Goal: Use online tool/utility: Utilize a website feature to perform a specific function

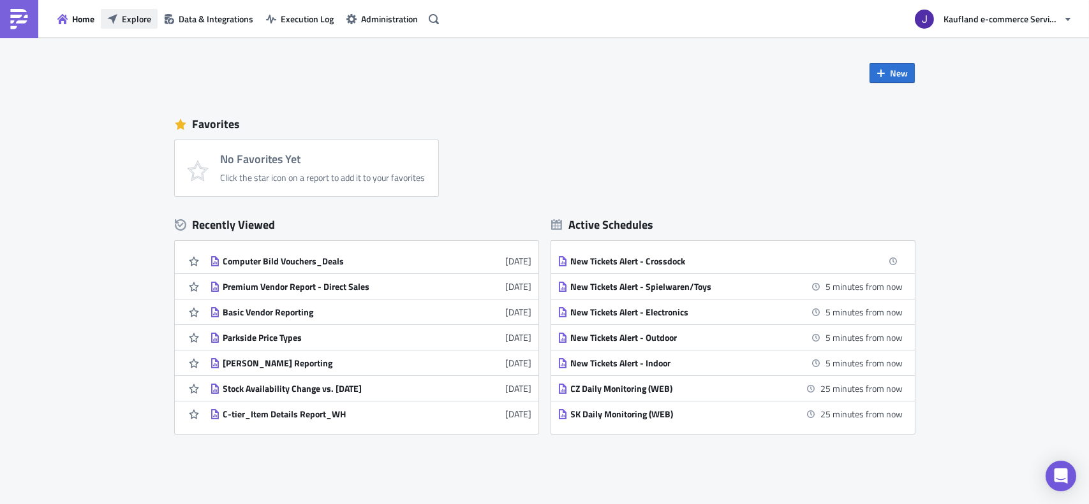
click at [119, 19] on button "Explore" at bounding box center [129, 19] width 57 height 20
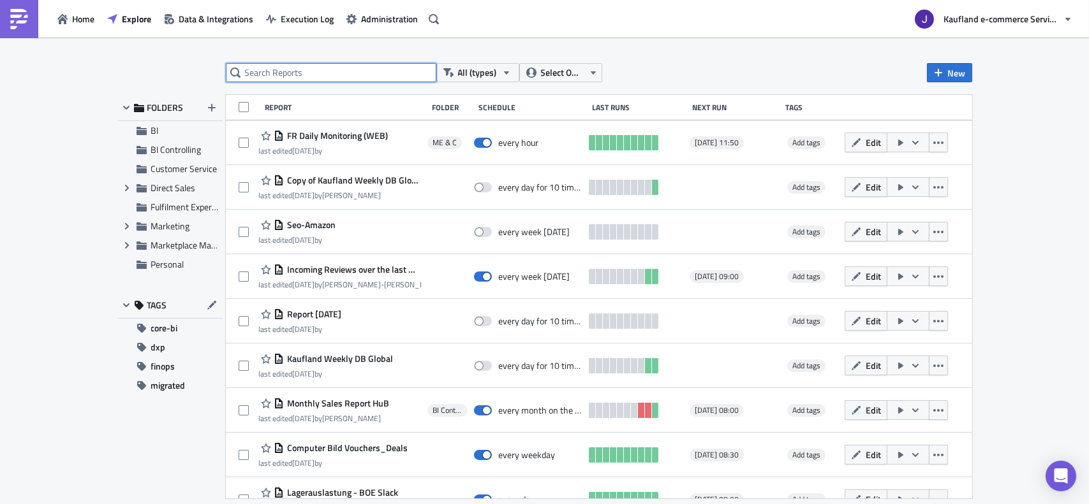
click at [298, 72] on input "text" at bounding box center [331, 72] width 210 height 19
type input "vendor"
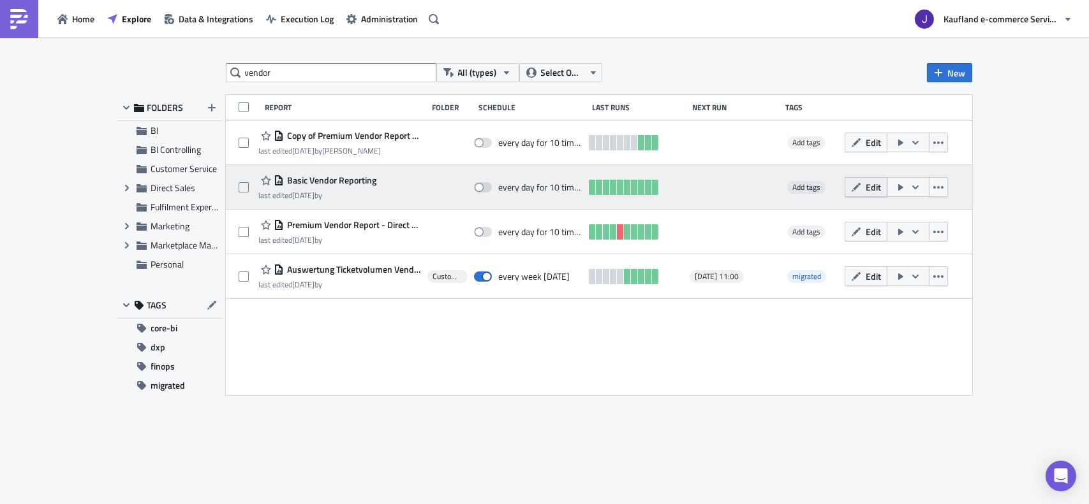
click at [862, 188] on button "Edit" at bounding box center [865, 187] width 43 height 20
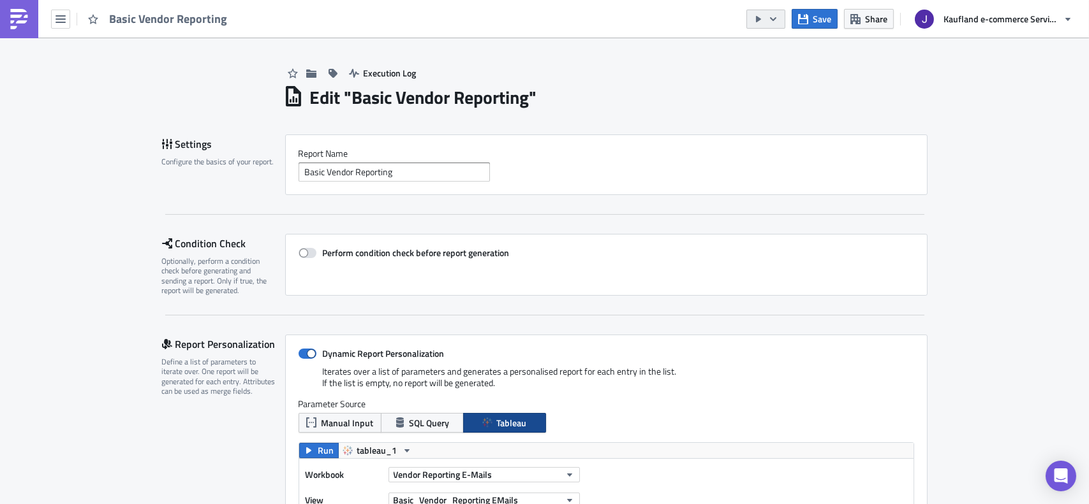
click at [765, 15] on button "button" at bounding box center [765, 19] width 39 height 19
click at [773, 51] on div "Send Just to Me" at bounding box center [804, 51] width 99 height 13
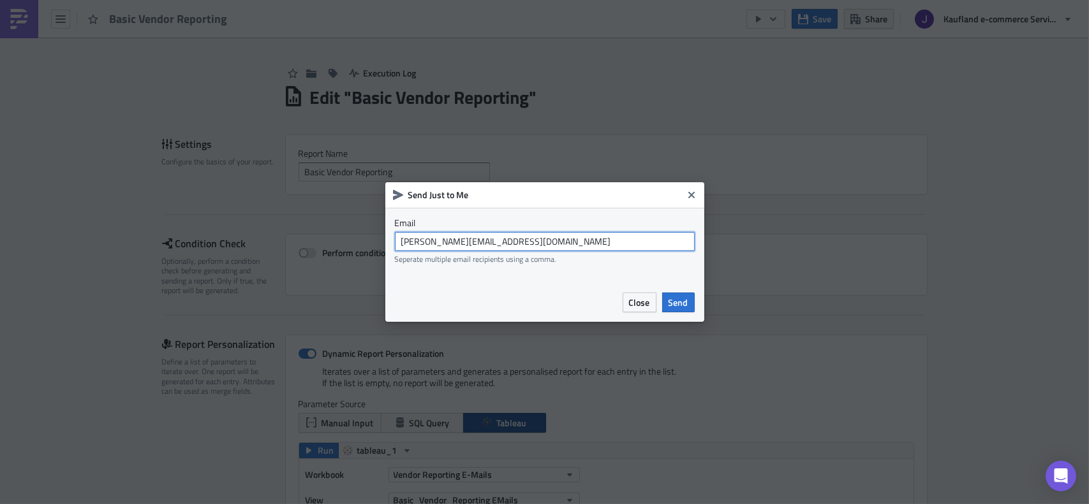
drag, startPoint x: 467, startPoint y: 242, endPoint x: 610, endPoint y: 253, distance: 143.3
click at [610, 253] on div "[PERSON_NAME][EMAIL_ADDRESS][DOMAIN_NAME] Seperate multiple email recipients us…" at bounding box center [545, 248] width 300 height 32
type input "[EMAIL_ADDRESS][DOMAIN_NAME]"
click at [681, 298] on span "Send" at bounding box center [678, 302] width 20 height 13
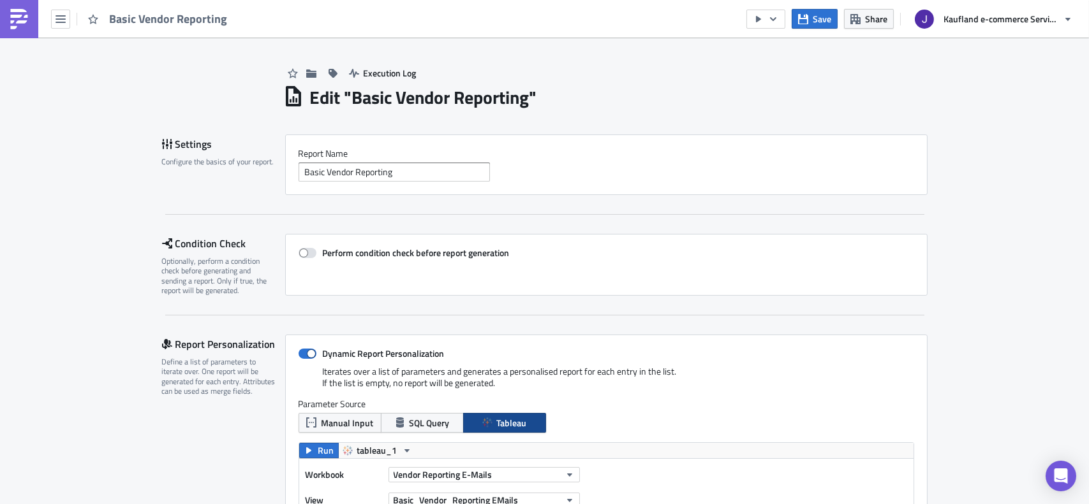
click at [767, 20] on button "button" at bounding box center [765, 19] width 39 height 19
click at [526, 108] on h1 "Edit " Basic Vendor Reporting "" at bounding box center [423, 97] width 227 height 23
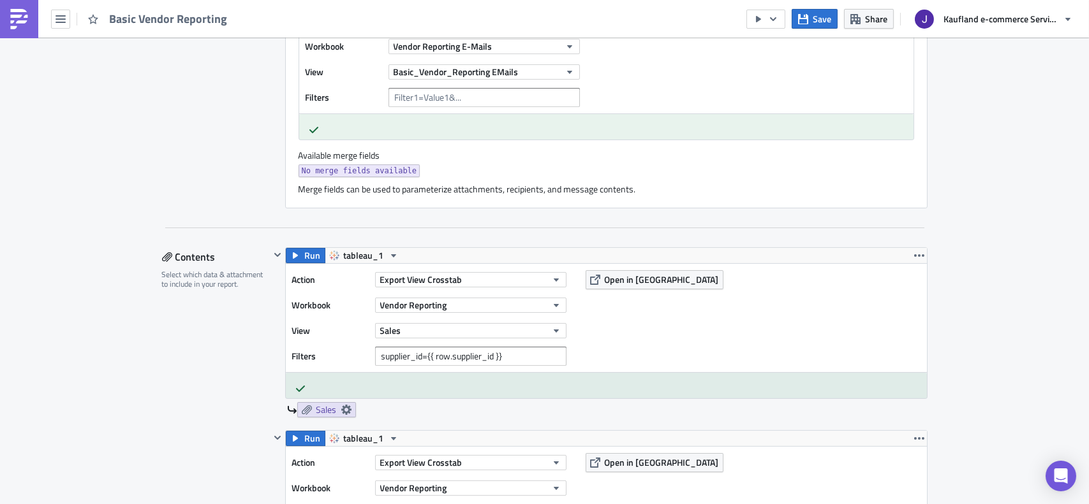
scroll to position [446, 0]
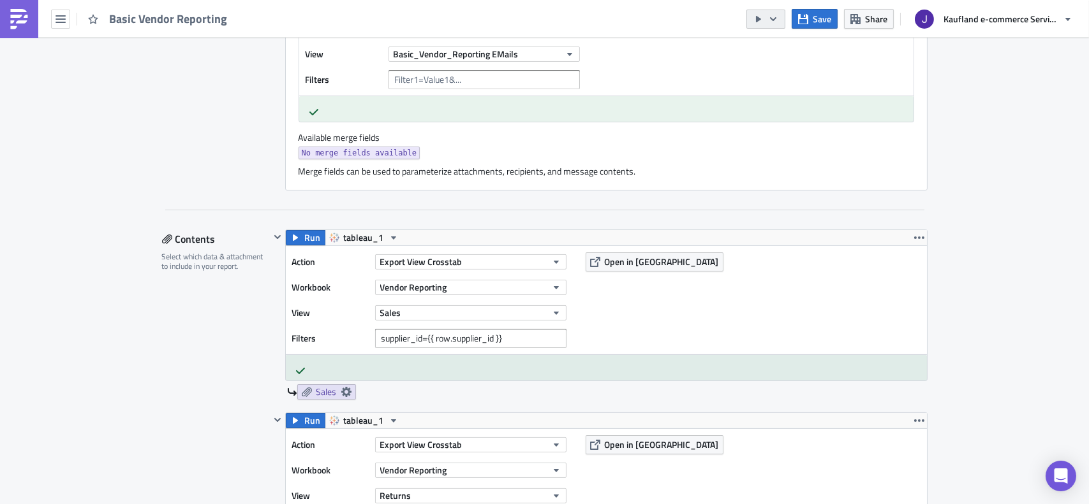
click at [761, 11] on button "button" at bounding box center [765, 19] width 39 height 19
click at [784, 70] on div "Run Report" at bounding box center [804, 70] width 99 height 13
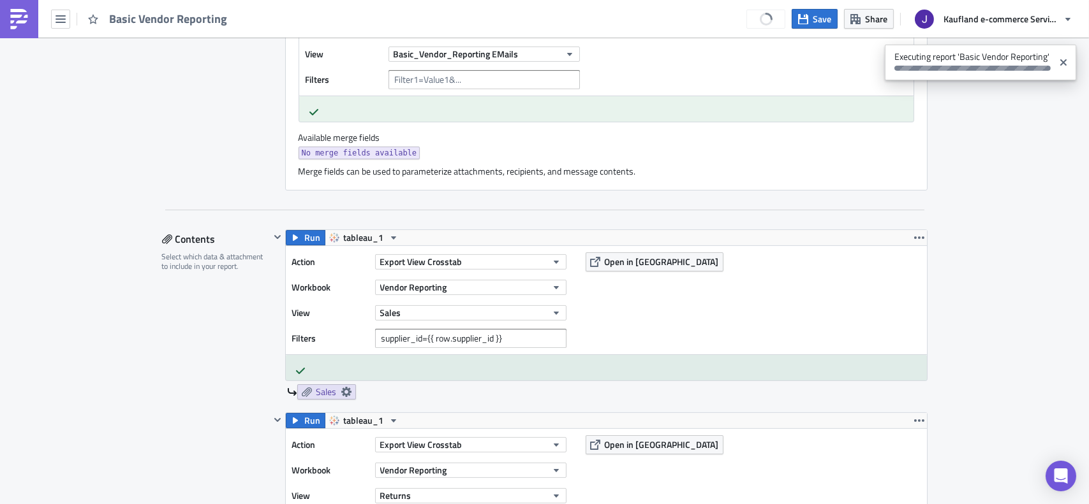
scroll to position [0, 0]
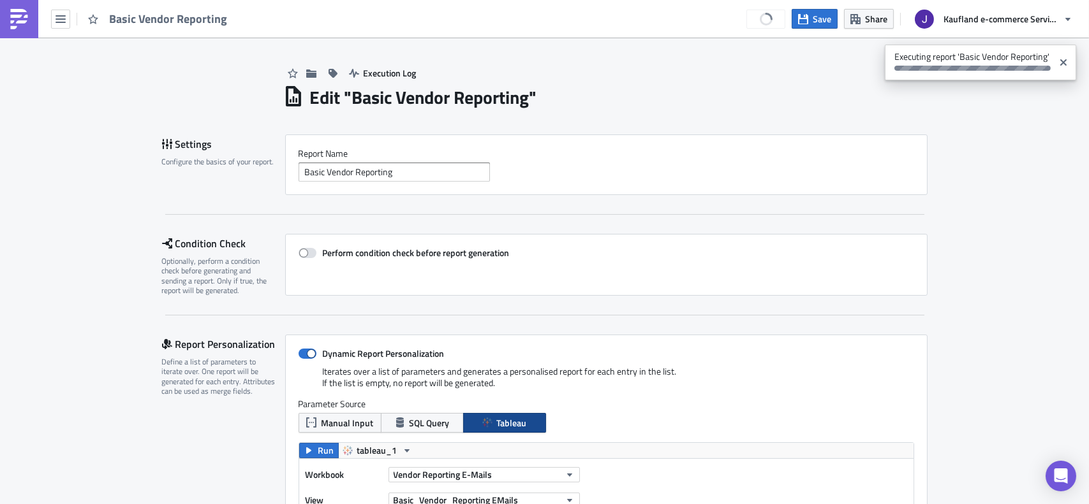
click at [189, 22] on span "Basic Vendor Reporting" at bounding box center [168, 18] width 119 height 15
click at [65, 16] on icon "button" at bounding box center [60, 19] width 10 height 10
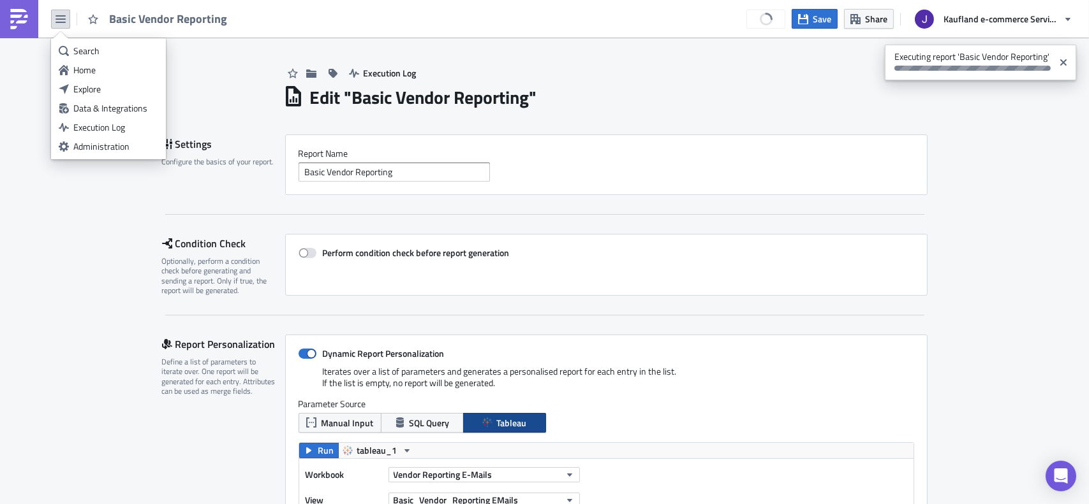
click at [65, 16] on icon "button" at bounding box center [60, 19] width 10 height 10
